Goal: Navigation & Orientation: Understand site structure

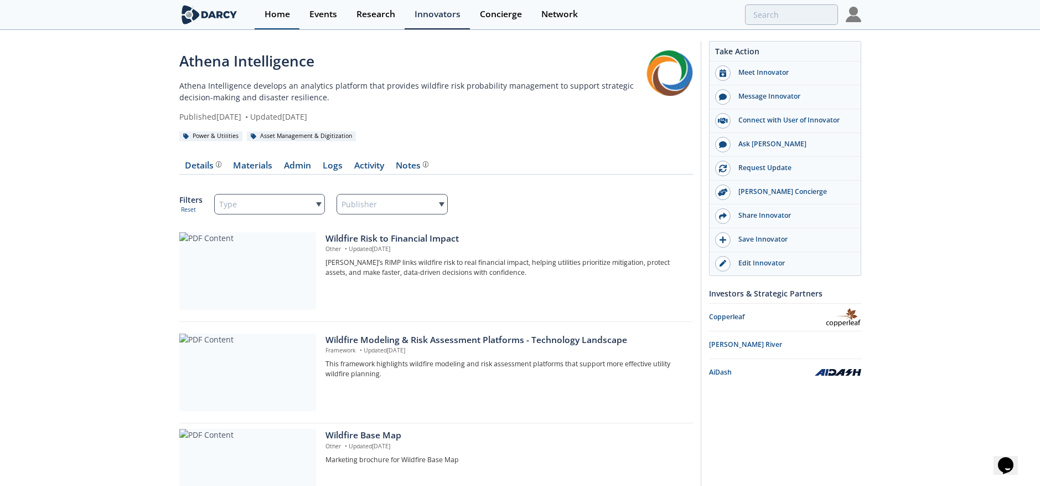
click at [291, 13] on link "Home" at bounding box center [277, 14] width 45 height 29
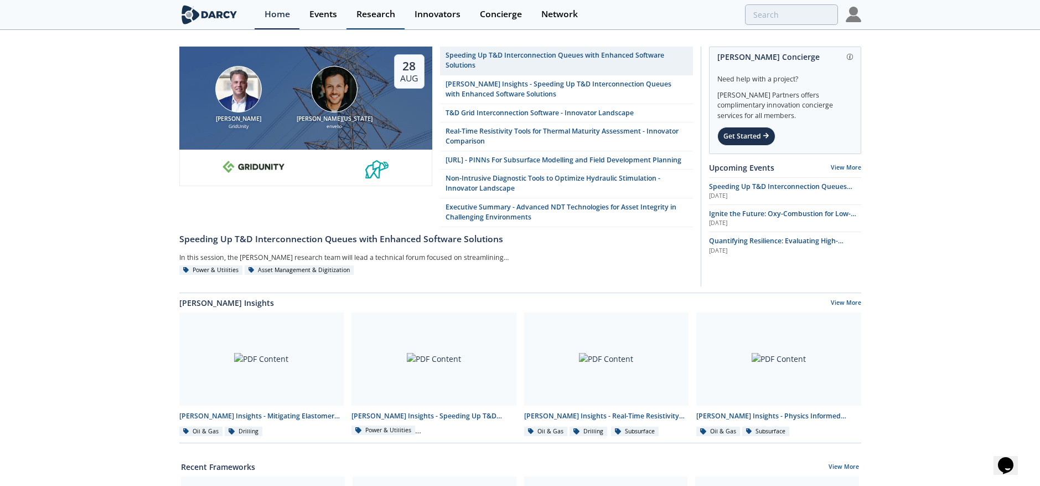
click at [378, 18] on div "Research" at bounding box center [376, 14] width 39 height 9
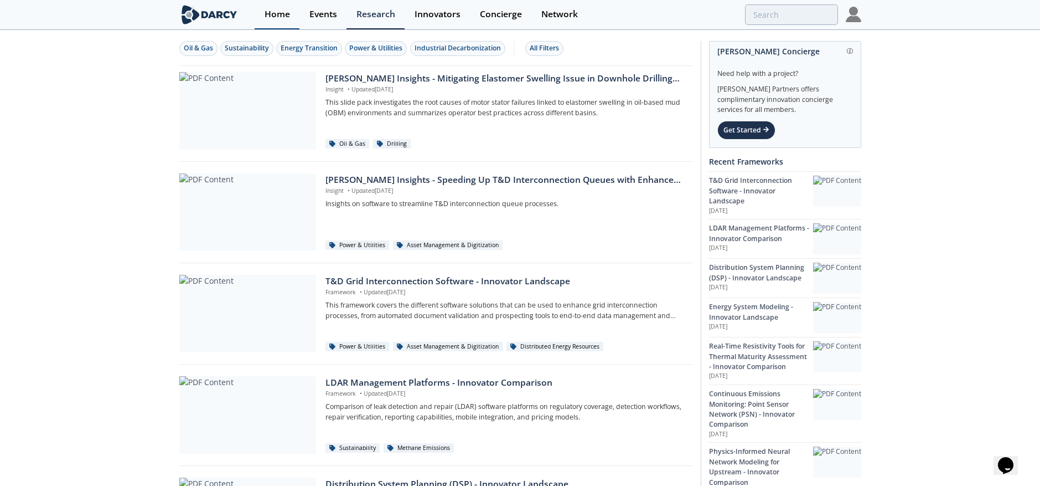
click at [267, 29] on link "Home" at bounding box center [277, 14] width 45 height 29
